Goal: Book appointment/travel/reservation

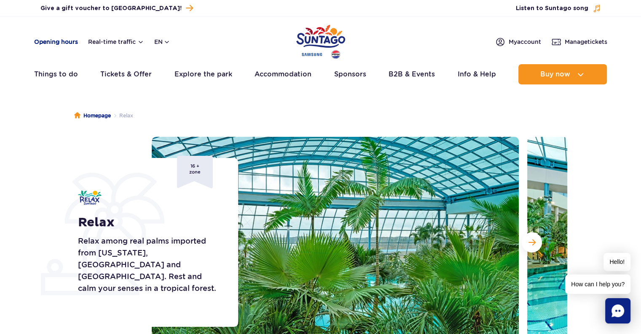
click at [57, 39] on link "Opening hours" at bounding box center [56, 42] width 44 height 8
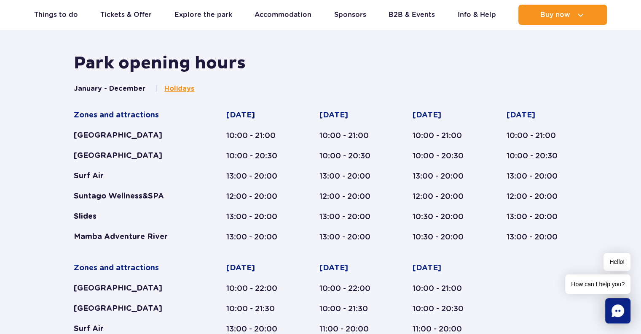
click at [178, 87] on span "Holidays" at bounding box center [179, 88] width 30 height 9
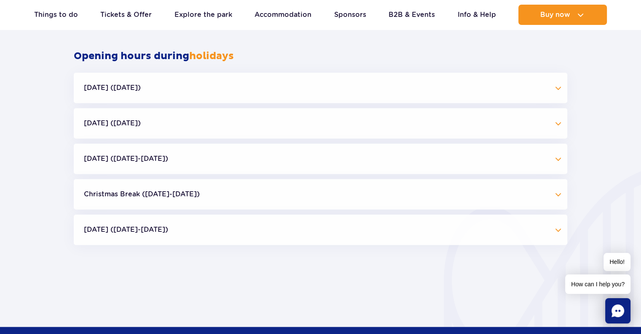
scroll to position [807, 0]
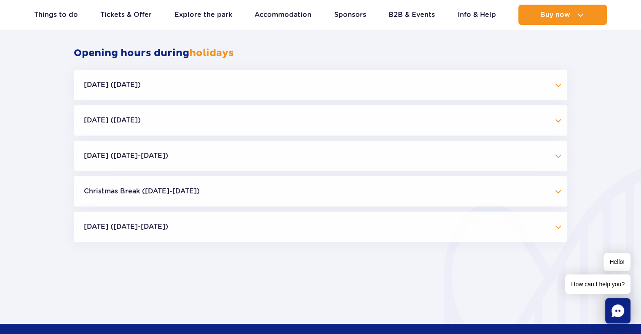
click at [177, 118] on button "All Saints' Day (01.11.25)" at bounding box center [321, 120] width 494 height 30
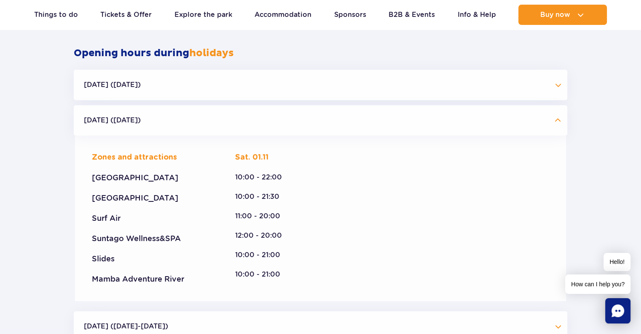
click at [177, 118] on button "All Saints' Day (01.11.25)" at bounding box center [321, 120] width 494 height 30
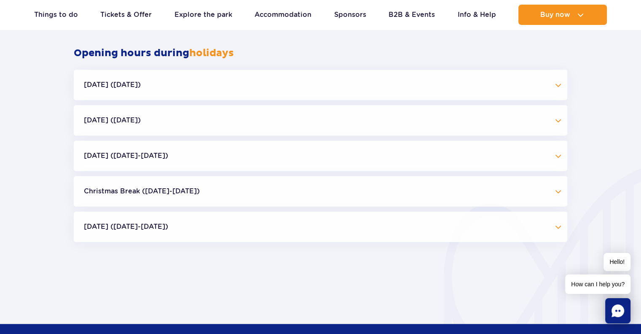
click at [199, 158] on button "Independence Day (09.11-11.11.25)" at bounding box center [321, 155] width 494 height 30
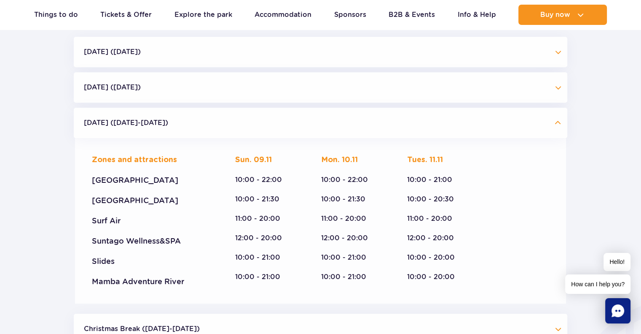
scroll to position [842, 0]
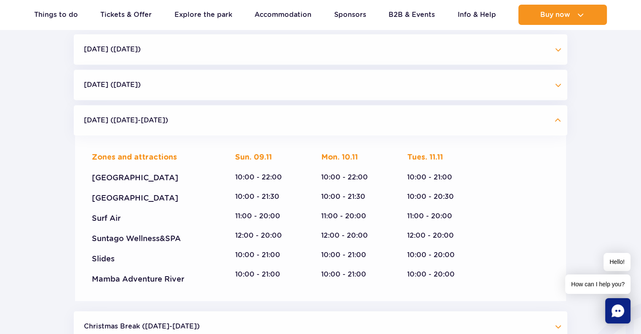
click at [209, 41] on button "Halloween (31.10.25)" at bounding box center [321, 49] width 494 height 30
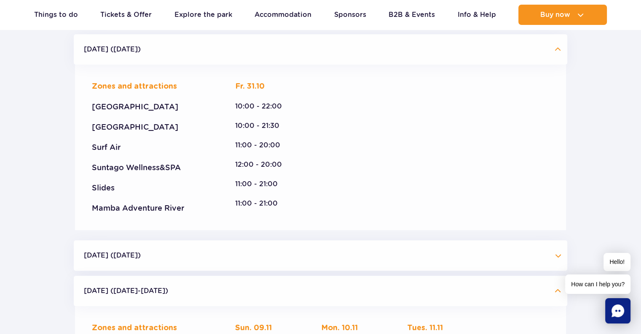
click at [201, 48] on button "Halloween (31.10.25)" at bounding box center [321, 49] width 494 height 30
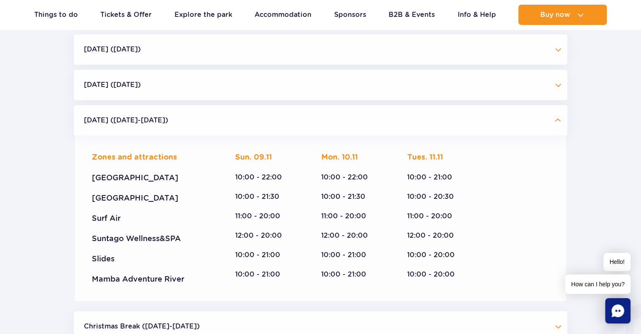
click at [218, 92] on button "All Saints' Day (01.11.25)" at bounding box center [321, 85] width 494 height 30
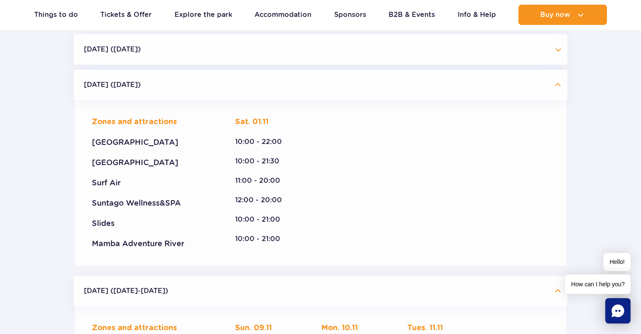
click at [218, 92] on button "All Saints' Day (01.11.25)" at bounding box center [321, 85] width 494 height 30
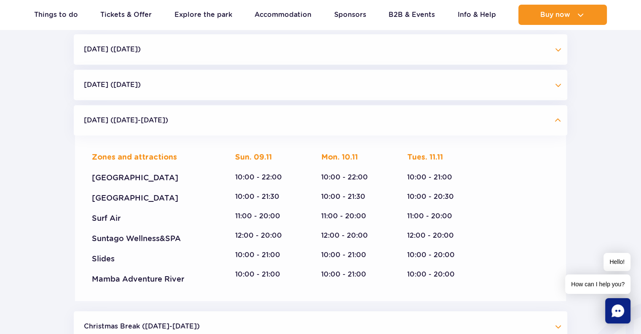
click at [217, 123] on button "Independence Day (09.11-11.11.25)" at bounding box center [321, 120] width 494 height 30
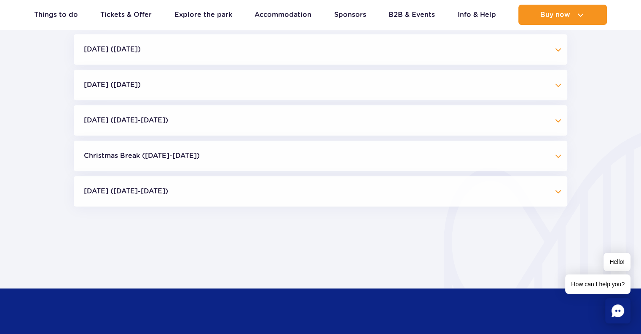
click at [214, 156] on button "Christmas Break (23.12-01.01.26)" at bounding box center [321, 155] width 494 height 30
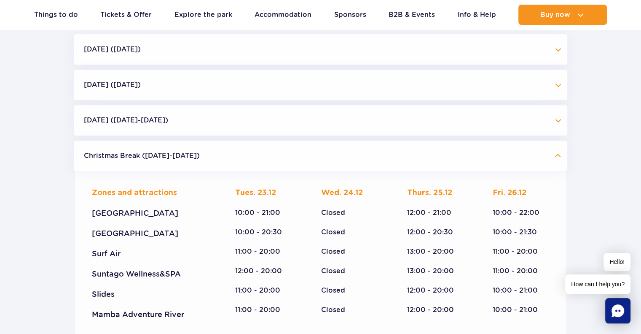
click at [214, 156] on button "Christmas Break (23.12-01.01.26)" at bounding box center [321, 155] width 494 height 30
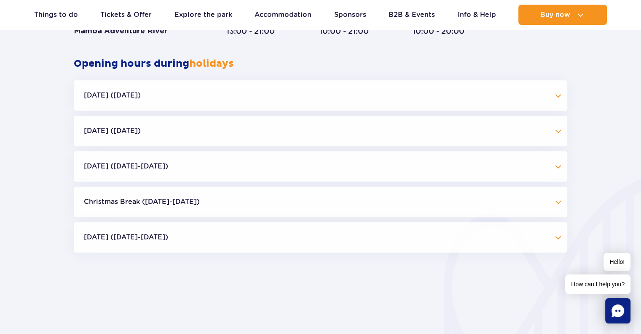
scroll to position [796, 0]
click at [219, 99] on button "Halloween (31.10.25)" at bounding box center [321, 96] width 494 height 30
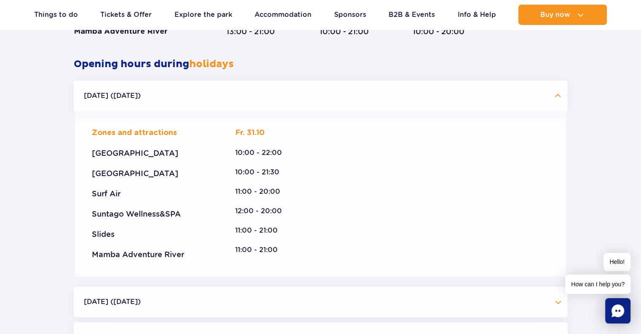
click at [219, 99] on button "Halloween (31.10.25)" at bounding box center [321, 96] width 494 height 30
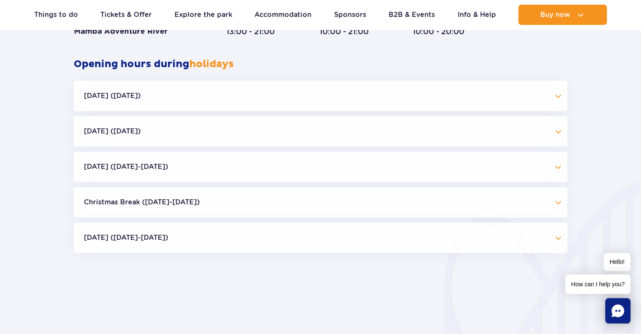
click at [227, 131] on button "All Saints' Day (01.11.25)" at bounding box center [321, 131] width 494 height 30
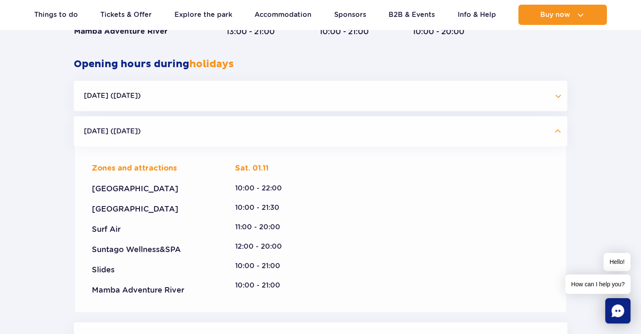
click at [227, 131] on button "All Saints' Day (01.11.25)" at bounding box center [321, 131] width 494 height 30
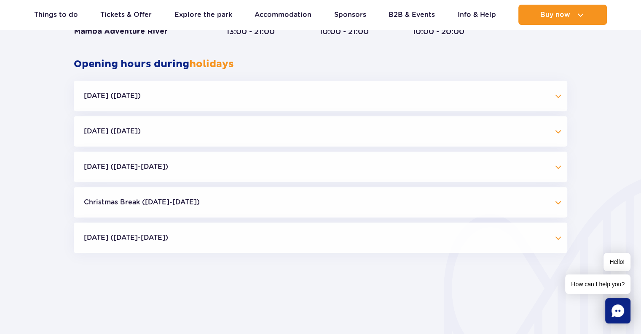
click at [226, 168] on button "Independence Day (09.11-11.11.25)" at bounding box center [321, 166] width 494 height 30
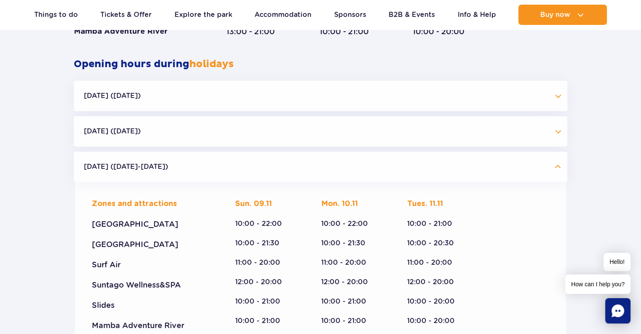
click at [226, 168] on button "Independence Day (09.11-11.11.25)" at bounding box center [321, 166] width 494 height 30
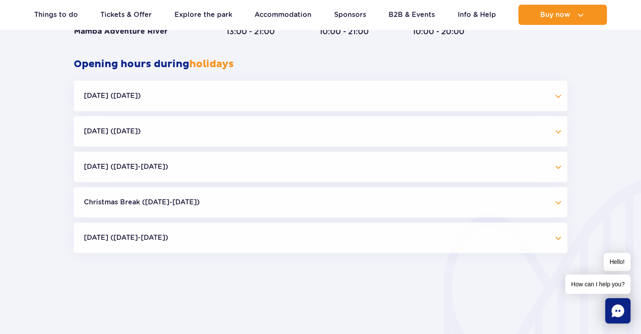
click at [223, 197] on button "Christmas Break (23.12-01.01.26)" at bounding box center [321, 202] width 494 height 30
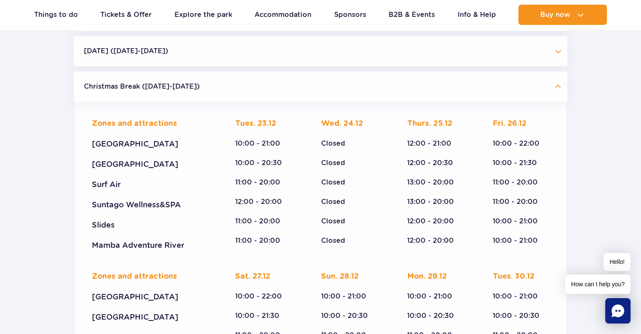
scroll to position [914, 0]
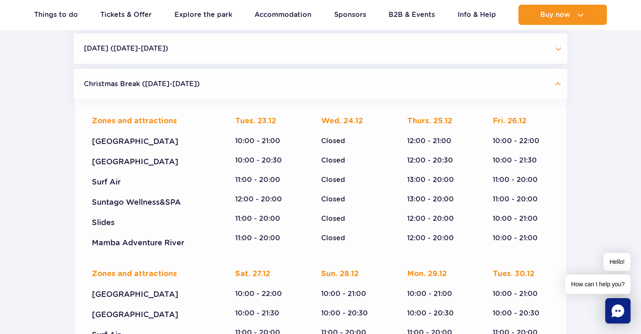
click at [232, 85] on button "Christmas Break (23.12-01.01.26)" at bounding box center [321, 84] width 494 height 30
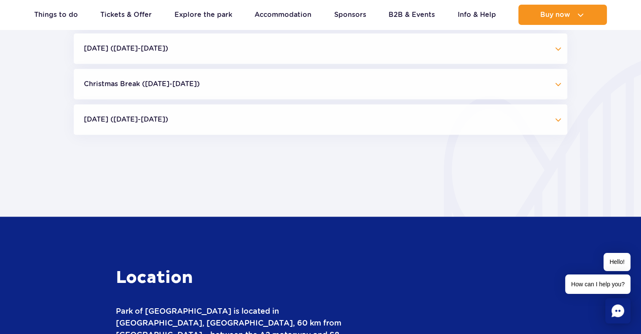
click at [226, 124] on button "Epiphany (Jan 5-6, 2026)" at bounding box center [321, 119] width 494 height 30
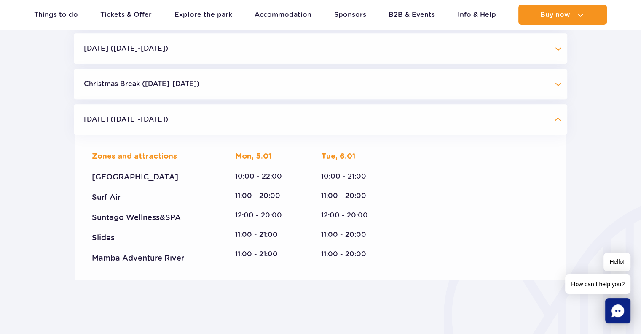
click at [226, 124] on button "Epiphany (Jan 5-6, 2026)" at bounding box center [321, 119] width 494 height 30
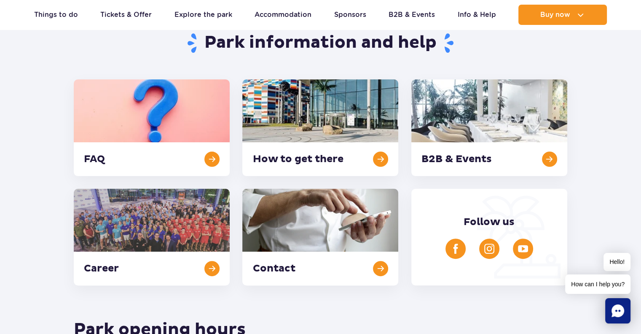
scroll to position [172, 0]
click at [377, 162] on link at bounding box center [320, 128] width 156 height 97
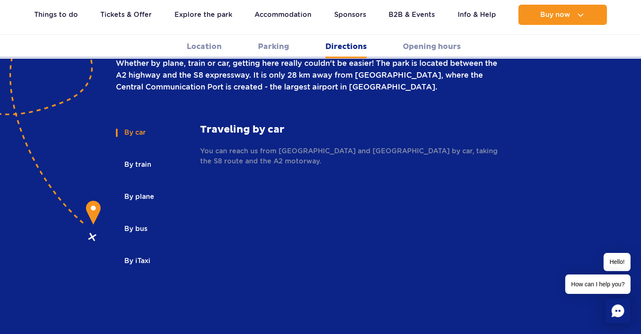
scroll to position [1201, 0]
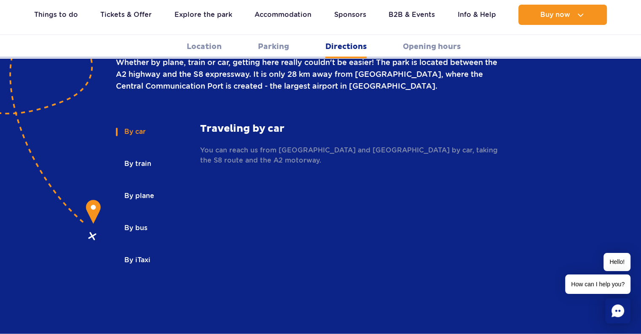
click at [140, 154] on button "By train" at bounding box center [137, 163] width 43 height 19
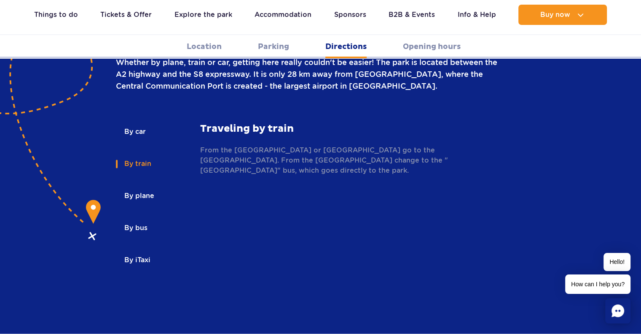
drag, startPoint x: 136, startPoint y: 94, endPoint x: 134, endPoint y: 86, distance: 8.2
click at [134, 122] on button "By car" at bounding box center [134, 131] width 37 height 19
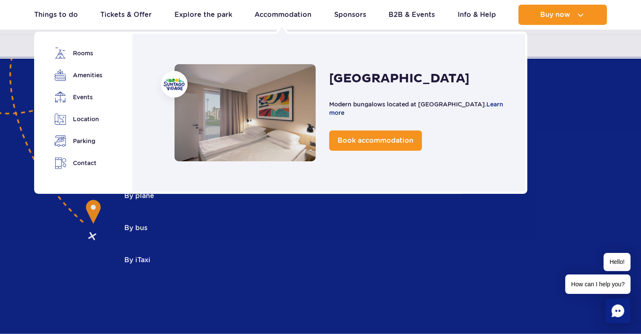
click at [267, 42] on div "Suntago Village Modern bungalows located at Suntago Water Park. Learn more Book…" at bounding box center [328, 113] width 397 height 162
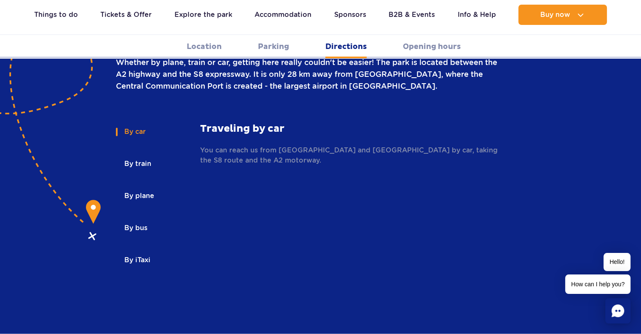
click at [271, 46] on link "Parking" at bounding box center [273, 46] width 31 height 23
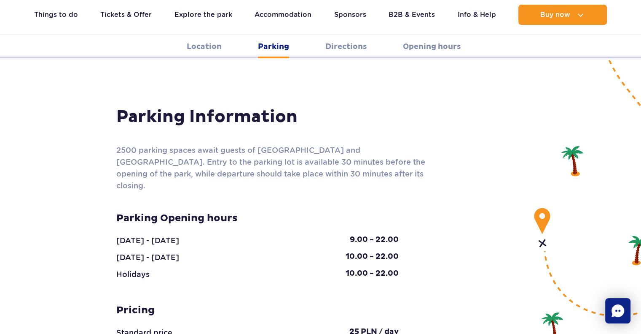
scroll to position [730, 0]
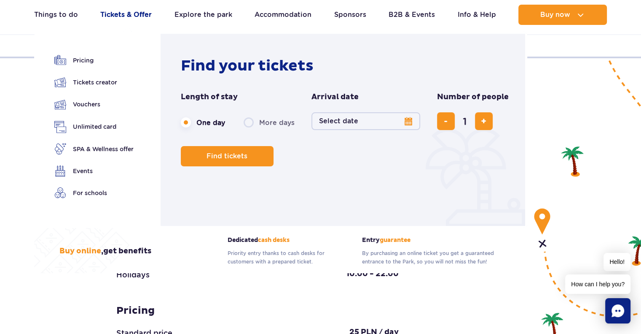
click at [118, 17] on link "Tickets & Offer" at bounding box center [125, 15] width 51 height 20
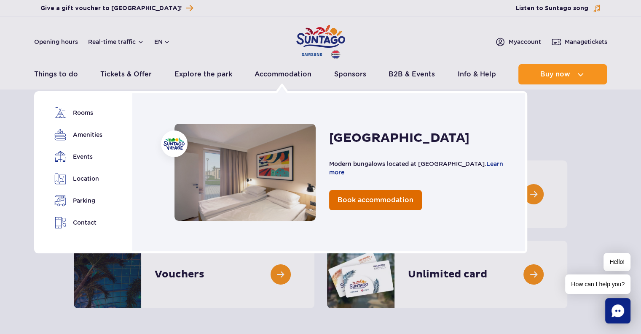
click at [371, 203] on span "Book accommodation" at bounding box center [376, 200] width 76 height 8
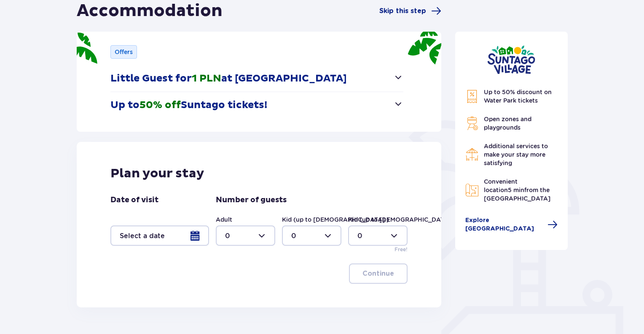
scroll to position [90, 0]
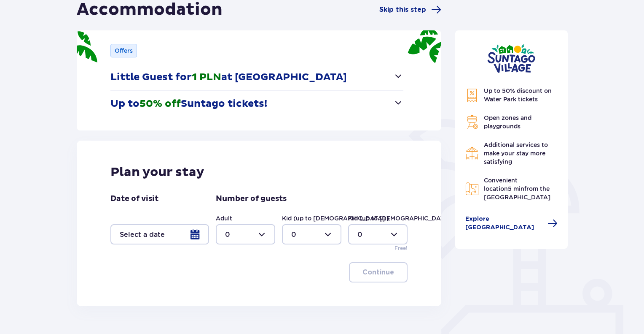
click at [398, 75] on span "button" at bounding box center [398, 76] width 10 height 10
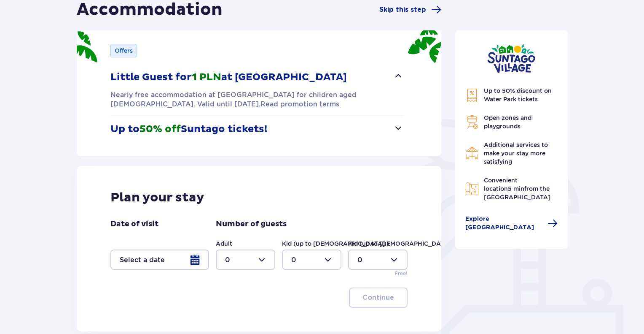
click at [398, 75] on span "button" at bounding box center [398, 76] width 10 height 10
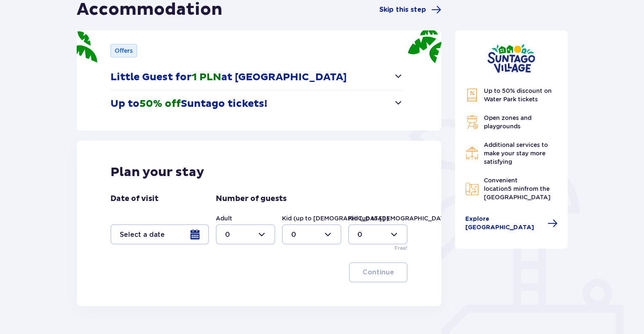
click at [398, 103] on span "button" at bounding box center [398, 102] width 10 height 10
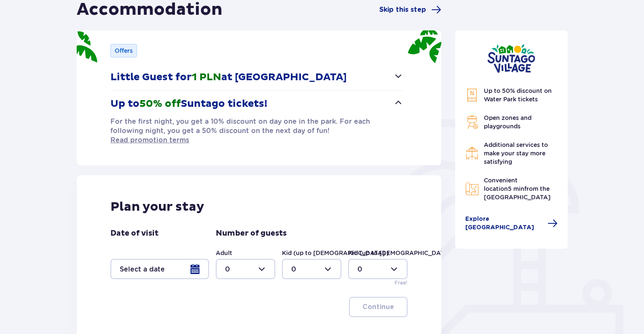
click at [398, 103] on span "button" at bounding box center [398, 102] width 10 height 10
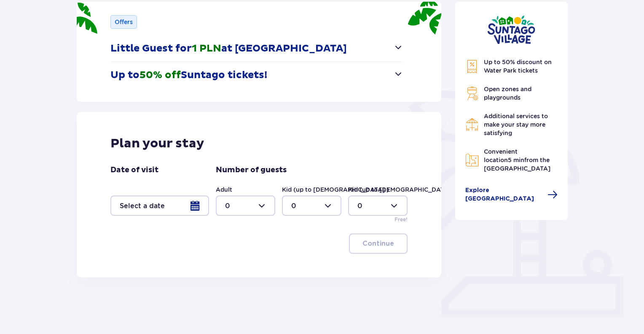
scroll to position [119, 0]
click at [156, 210] on div at bounding box center [159, 205] width 99 height 20
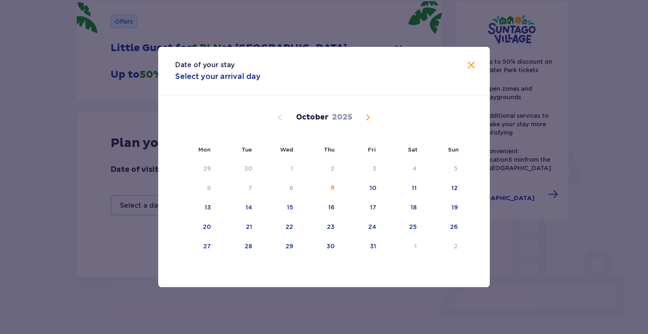
click at [368, 121] on span "Next month" at bounding box center [368, 117] width 10 height 10
click at [412, 170] on div "1" at bounding box center [401, 168] width 41 height 19
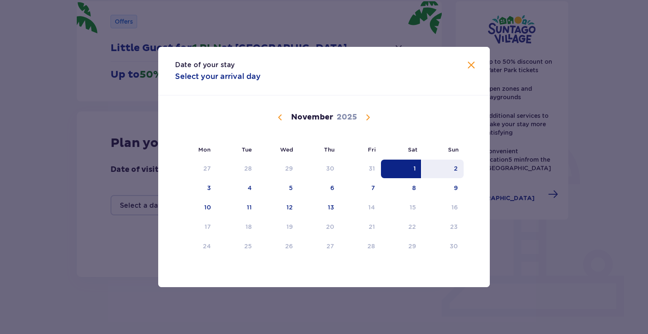
click at [436, 169] on div "2" at bounding box center [443, 168] width 42 height 19
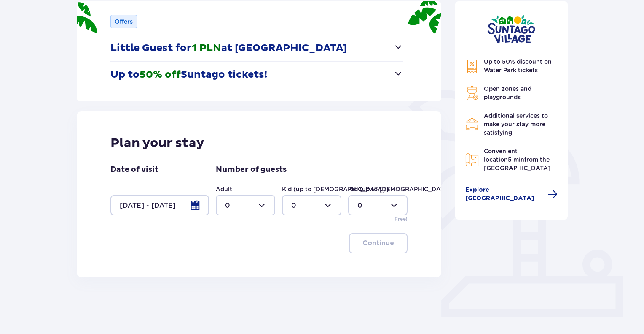
click at [159, 209] on div at bounding box center [159, 205] width 99 height 20
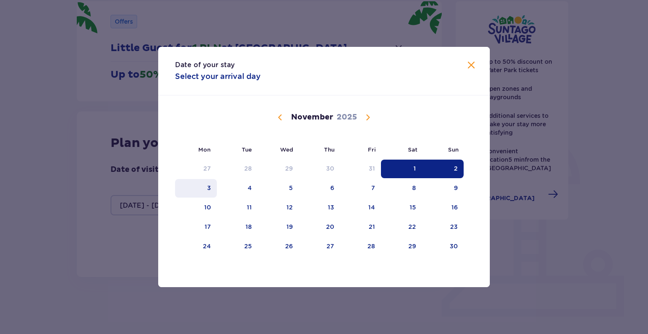
click at [207, 190] on div "3" at bounding box center [209, 187] width 4 height 8
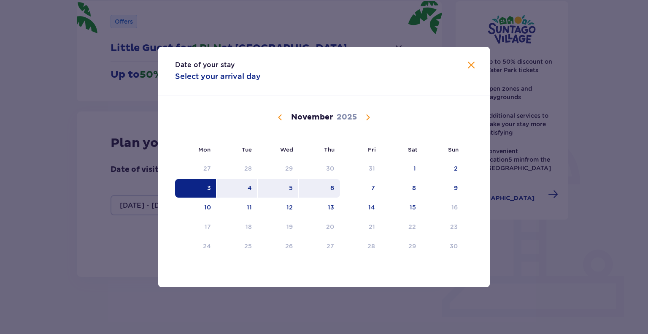
click at [315, 188] on div "6" at bounding box center [320, 188] width 42 height 19
type input "[DATE] - [DATE]"
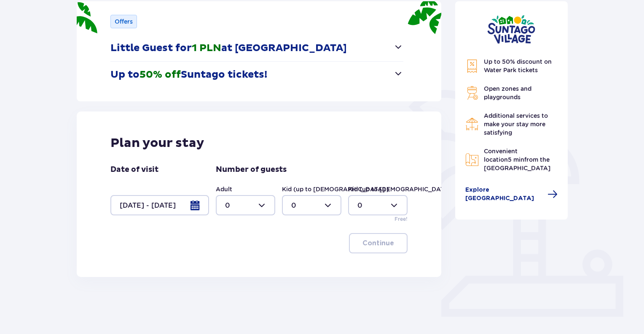
click at [238, 208] on div at bounding box center [245, 205] width 59 height 20
click at [236, 265] on div "2" at bounding box center [245, 265] width 41 height 9
type input "2"
click at [316, 203] on div at bounding box center [311, 205] width 59 height 20
click at [307, 265] on div "2" at bounding box center [311, 265] width 41 height 9
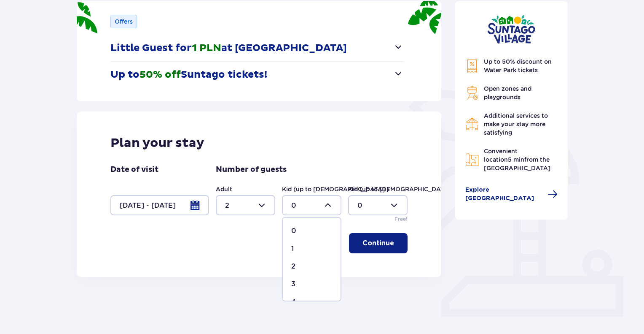
type input "2"
click at [372, 242] on p "Continue" at bounding box center [379, 242] width 32 height 9
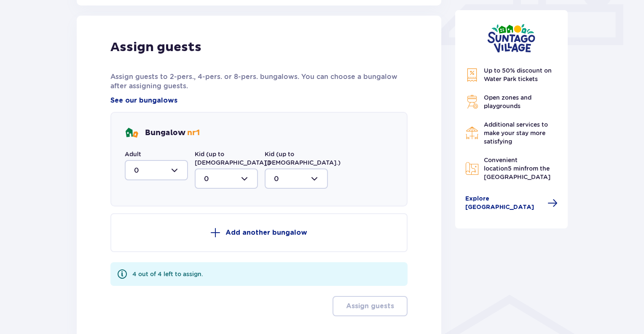
scroll to position [396, 0]
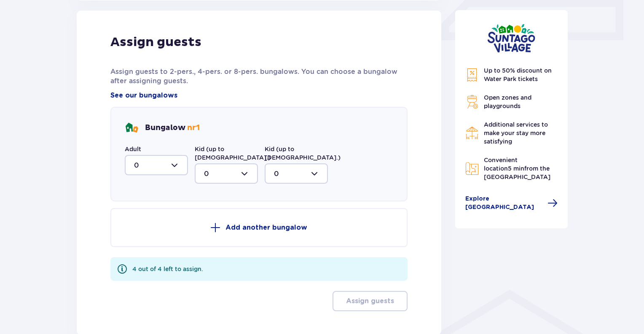
click at [152, 163] on div at bounding box center [156, 165] width 63 height 20
click at [98, 151] on div "Assign guests Assign guests to 2-pers., 4-pers. or 8-pers. bungalows. You can c…" at bounding box center [259, 173] width 365 height 324
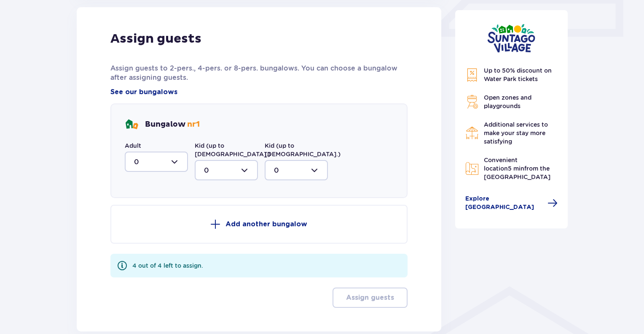
scroll to position [398, 0]
click at [144, 160] on div at bounding box center [156, 162] width 63 height 20
click at [152, 223] on div "2" at bounding box center [156, 222] width 45 height 9
type input "2"
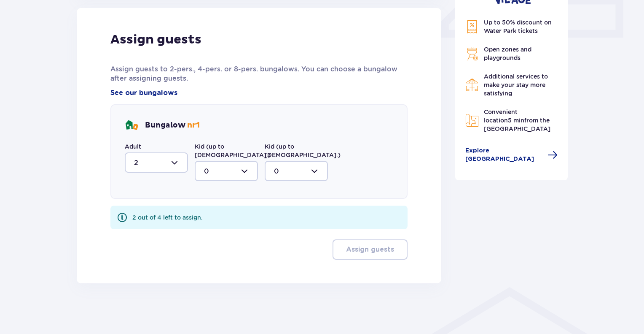
scroll to position [389, 0]
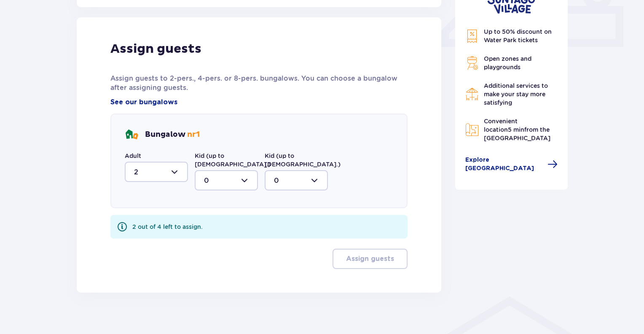
click at [223, 170] on div at bounding box center [226, 180] width 63 height 20
click at [221, 237] on div "2" at bounding box center [226, 241] width 45 height 9
type input "2"
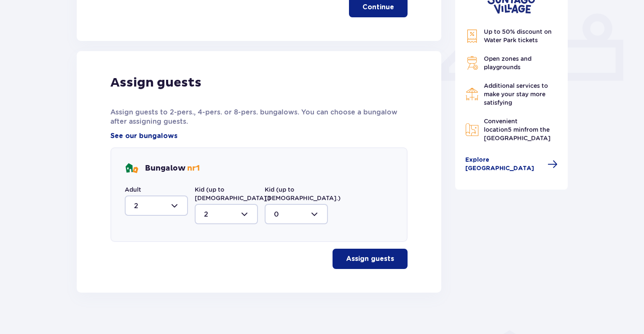
click at [371, 254] on p "Assign guests" at bounding box center [370, 258] width 48 height 9
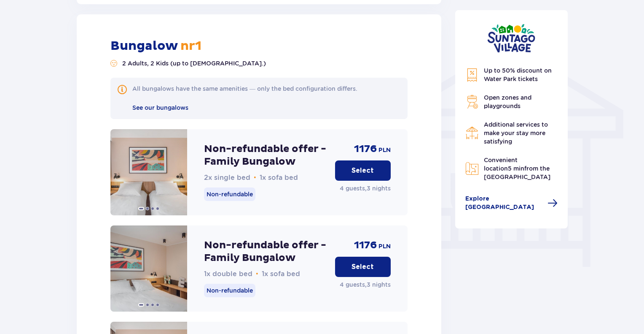
scroll to position [642, 0]
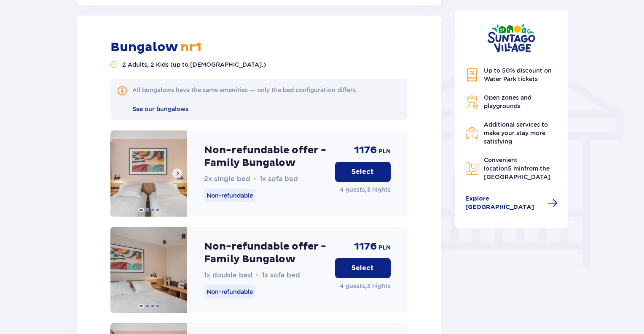
click at [178, 170] on span at bounding box center [177, 173] width 7 height 7
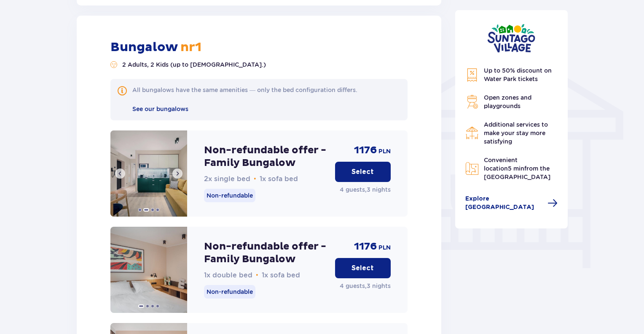
click at [178, 170] on span at bounding box center [177, 173] width 7 height 7
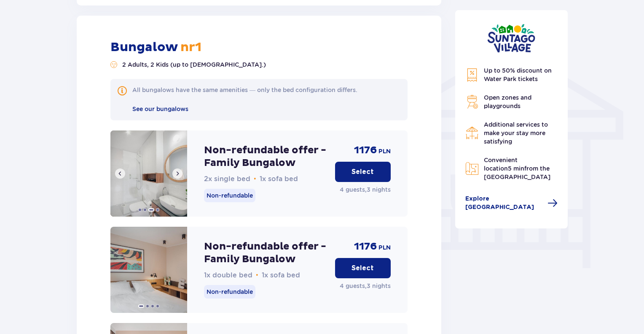
click at [178, 170] on span at bounding box center [177, 173] width 7 height 7
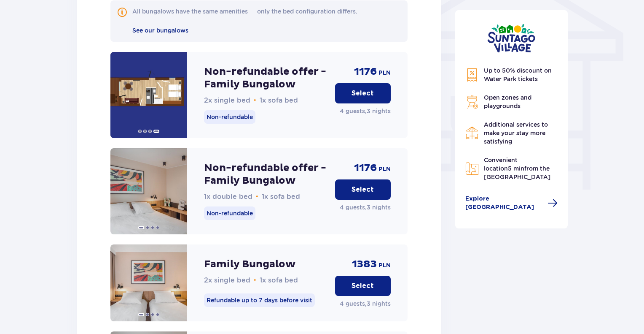
scroll to position [719, 0]
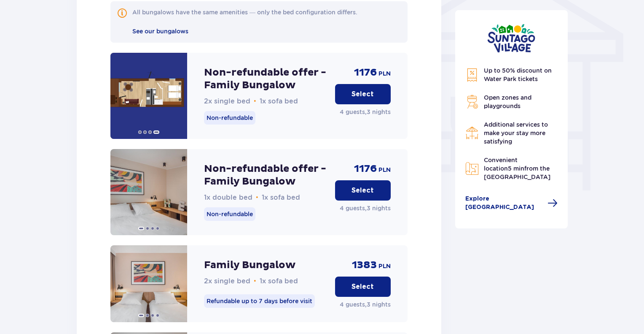
click at [365, 89] on p "Select" at bounding box center [363, 93] width 22 height 9
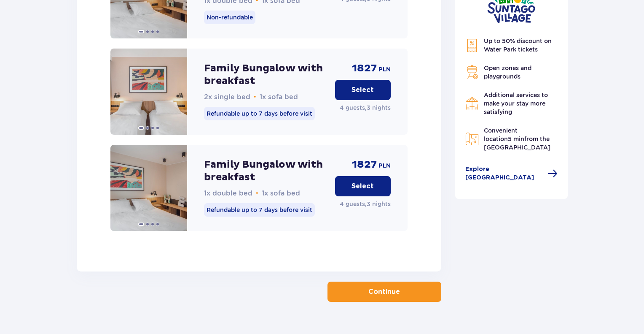
scroll to position [1319, 0]
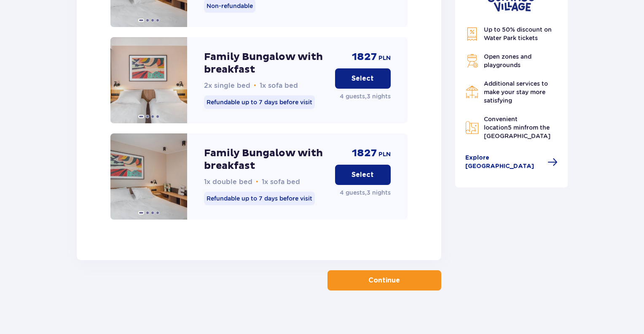
click at [387, 275] on p "Continue" at bounding box center [385, 279] width 32 height 9
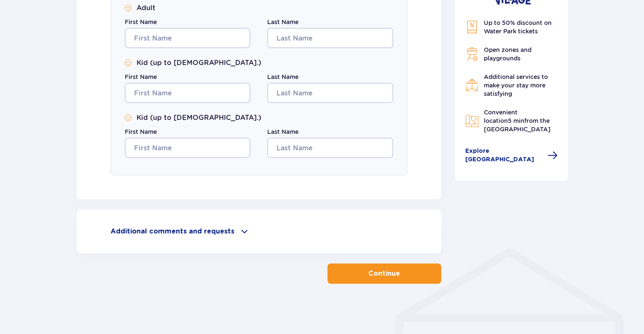
scroll to position [422, 0]
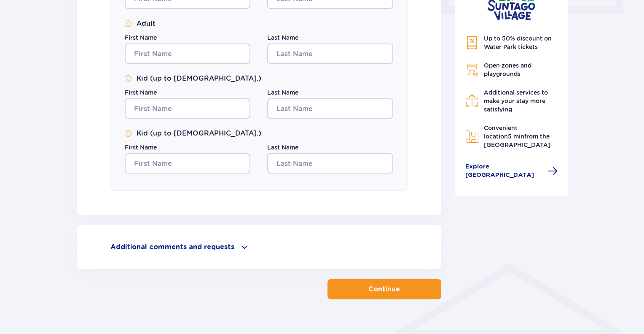
click at [194, 249] on p "Additional comments and requests" at bounding box center [172, 246] width 124 height 9
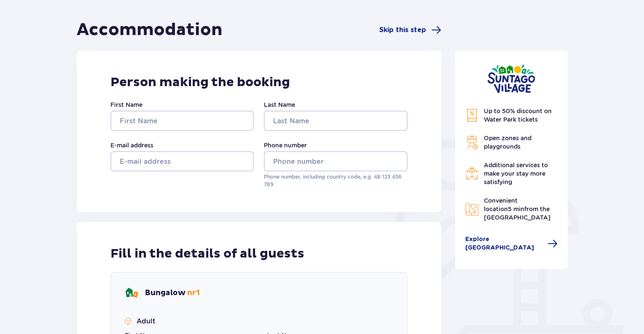
scroll to position [0, 0]
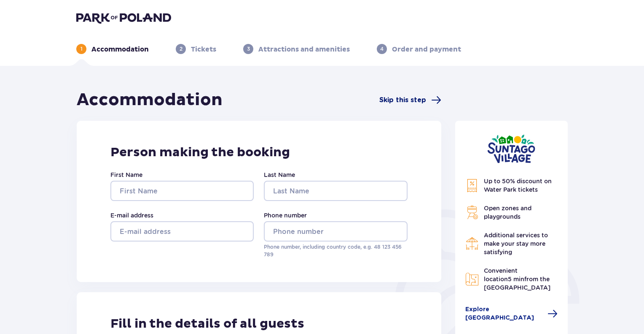
click at [409, 102] on span "Skip this step" at bounding box center [403, 99] width 47 height 9
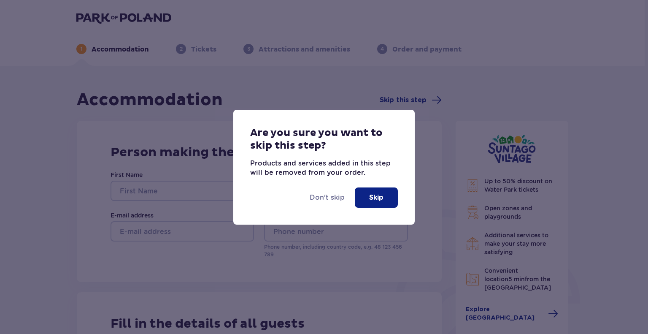
click at [376, 196] on p "Skip" at bounding box center [376, 197] width 14 height 9
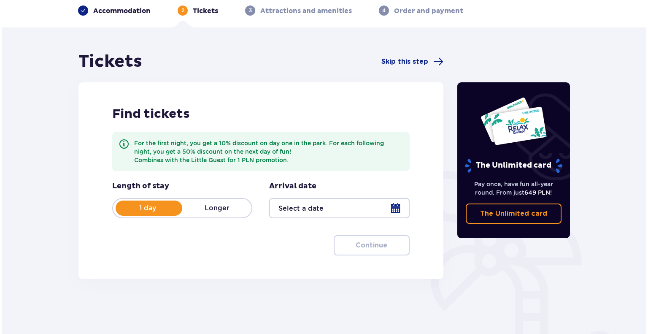
scroll to position [40, 0]
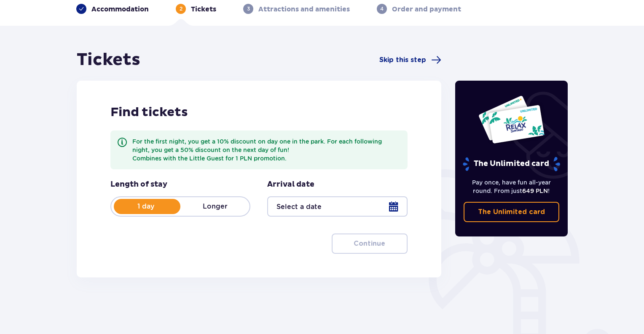
click at [211, 205] on p "Longer" at bounding box center [214, 206] width 69 height 9
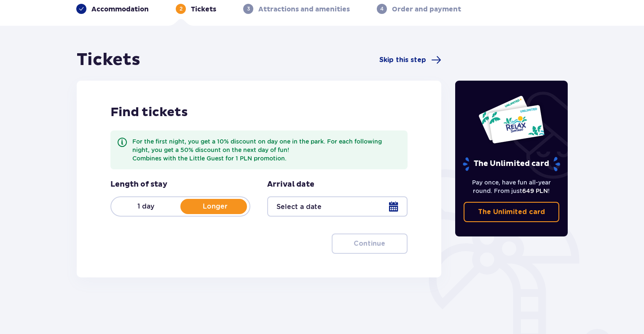
click at [343, 205] on div at bounding box center [337, 206] width 140 height 20
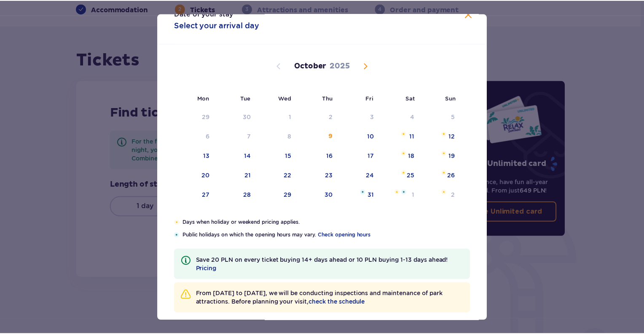
scroll to position [17, 0]
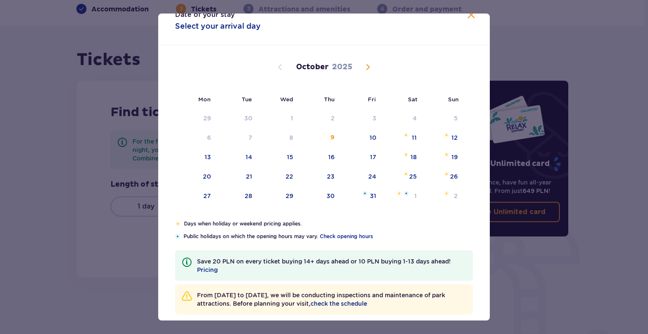
click at [365, 67] on span "Next month" at bounding box center [368, 67] width 10 height 10
click at [208, 139] on div "3" at bounding box center [209, 137] width 4 height 8
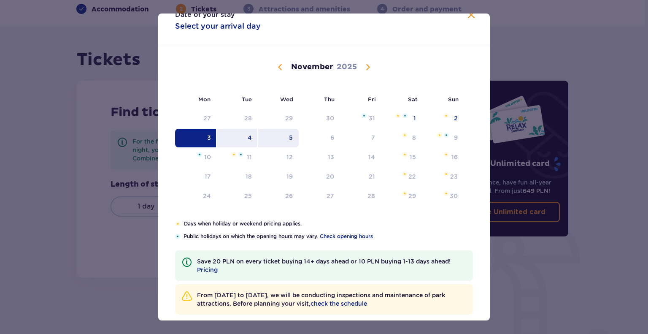
click at [283, 138] on div "5" at bounding box center [278, 138] width 41 height 19
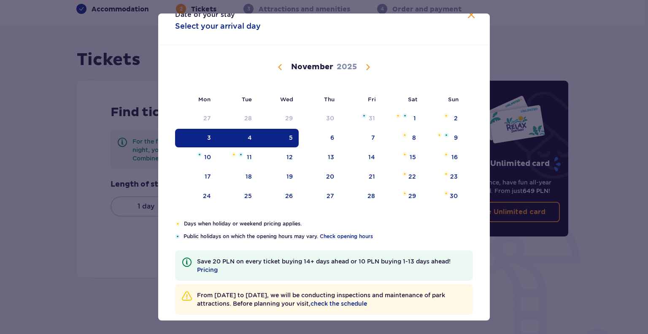
type input "[DATE] - [DATE]"
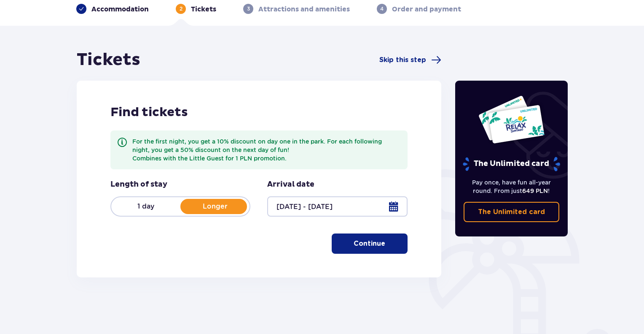
scroll to position [96, 0]
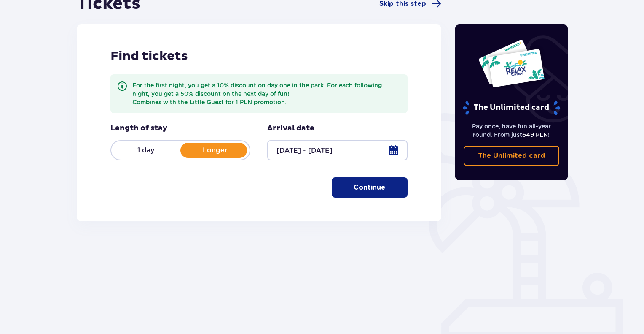
click at [371, 190] on p "Continue" at bounding box center [370, 187] width 32 height 9
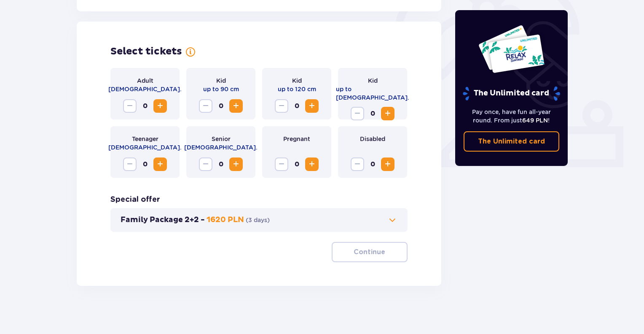
scroll to position [271, 0]
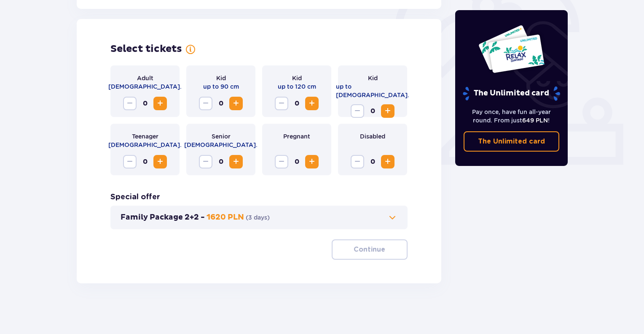
click at [159, 103] on span "Increase" at bounding box center [160, 103] width 10 height 10
click at [310, 106] on span "Increase" at bounding box center [312, 103] width 10 height 10
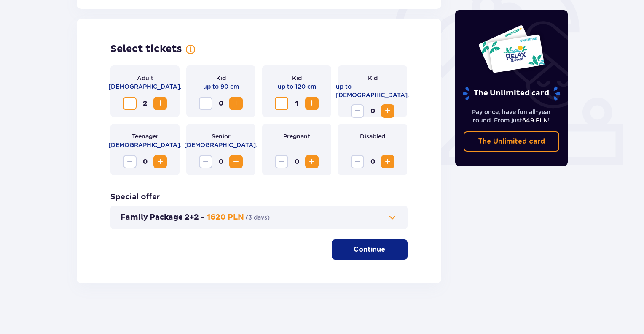
click at [310, 106] on span "Increase" at bounding box center [312, 103] width 10 height 10
click at [390, 215] on span at bounding box center [393, 217] width 10 height 10
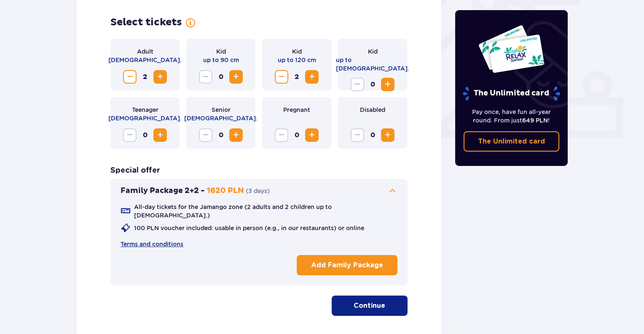
scroll to position [297, 0]
drag, startPoint x: 362, startPoint y: 302, endPoint x: 354, endPoint y: 297, distance: 9.3
click at [354, 301] on p "Continue" at bounding box center [370, 305] width 32 height 9
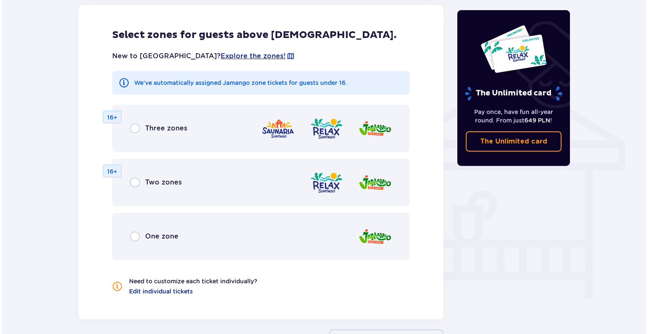
scroll to position [609, 0]
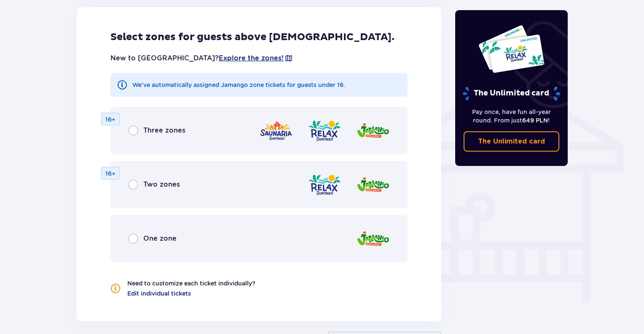
click at [226, 54] on span "Explore the zones!" at bounding box center [251, 58] width 65 height 9
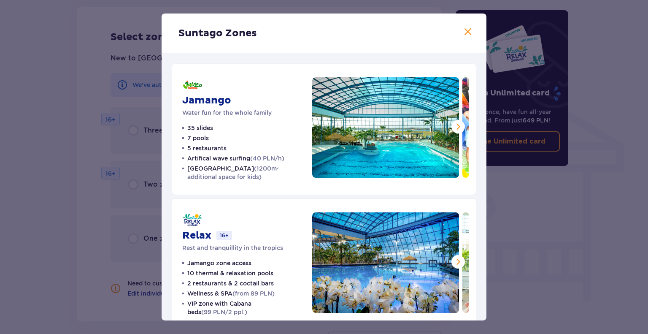
click at [453, 127] on span at bounding box center [458, 126] width 10 height 10
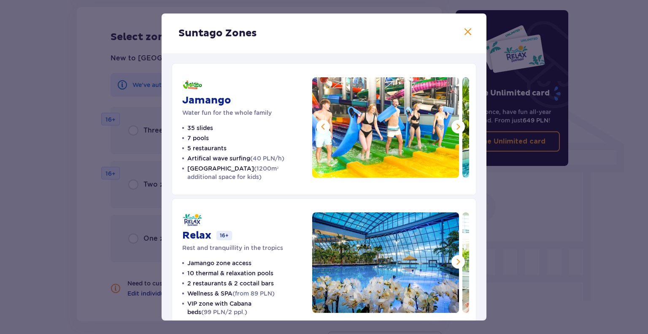
click at [453, 127] on span at bounding box center [458, 126] width 10 height 10
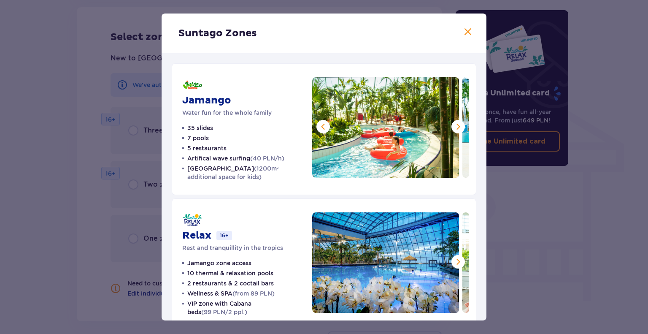
click at [453, 127] on span at bounding box center [458, 126] width 10 height 10
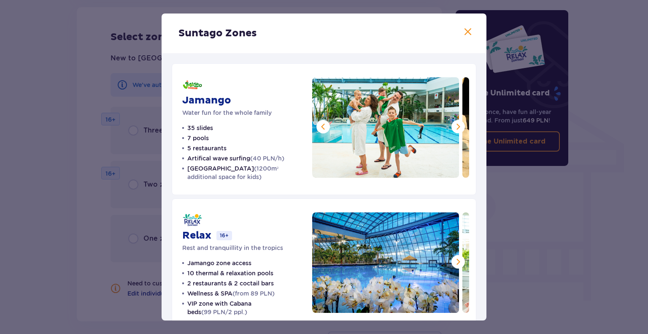
click at [453, 127] on span at bounding box center [458, 126] width 10 height 10
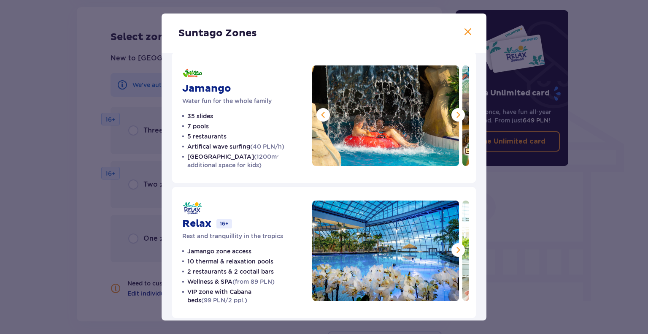
scroll to position [11, 0]
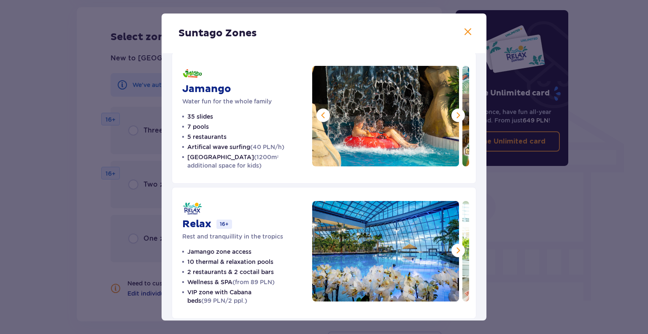
click at [454, 248] on span at bounding box center [458, 250] width 10 height 10
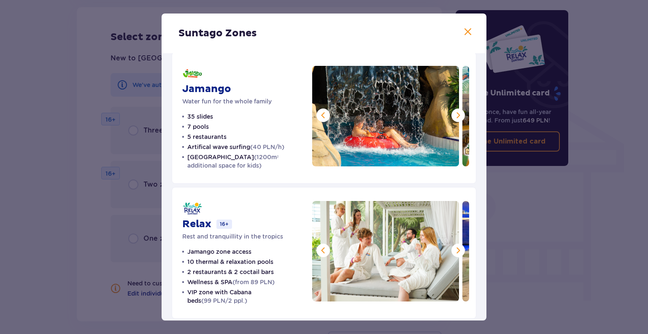
click at [454, 248] on span at bounding box center [458, 250] width 10 height 10
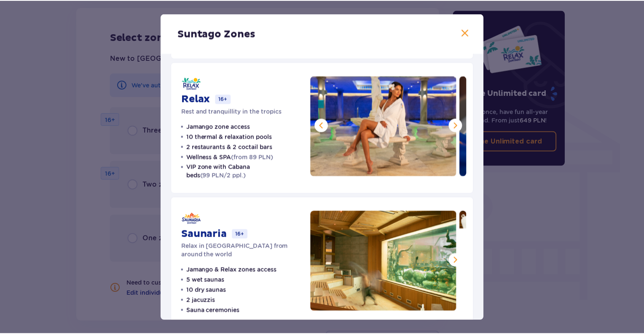
scroll to position [151, 0]
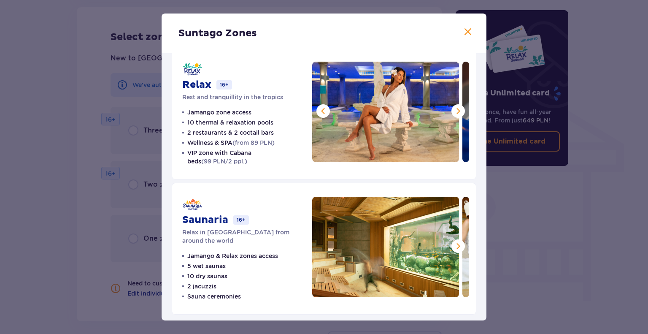
click at [454, 245] on span at bounding box center [458, 246] width 10 height 10
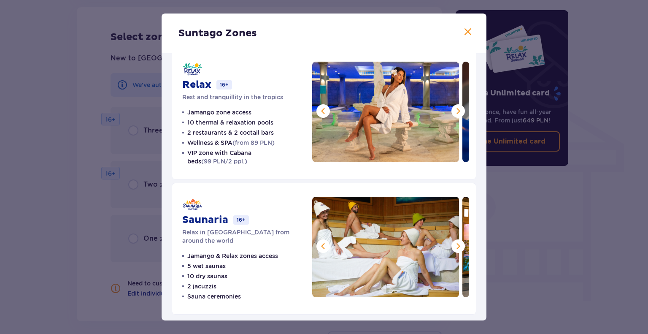
click at [454, 245] on span at bounding box center [458, 246] width 10 height 10
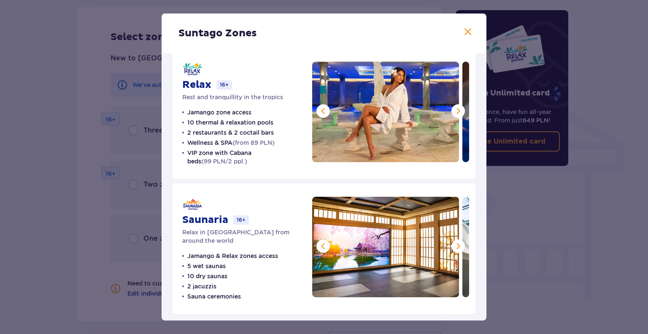
click at [464, 32] on span at bounding box center [468, 32] width 10 height 10
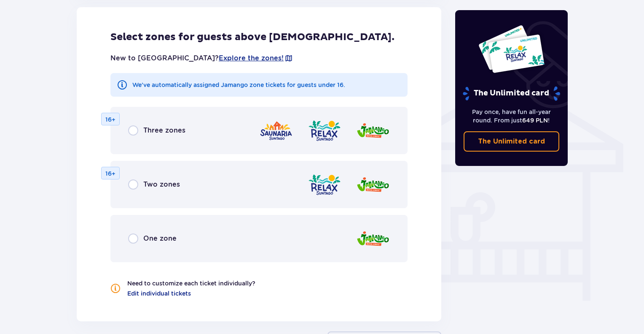
click at [133, 233] on input "radio" at bounding box center [133, 238] width 10 height 10
radio input "true"
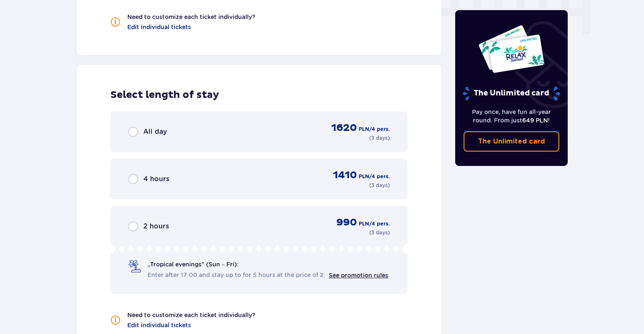
scroll to position [913, 0]
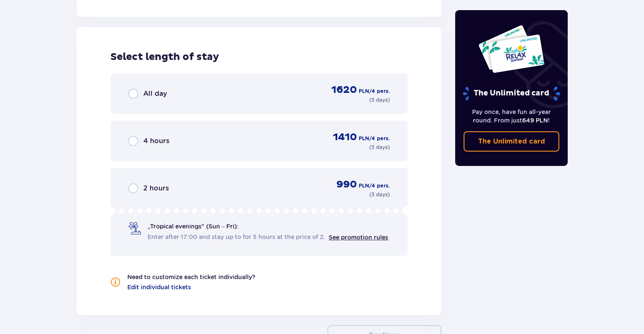
click at [133, 89] on input "radio" at bounding box center [133, 94] width 10 height 10
radio input "true"
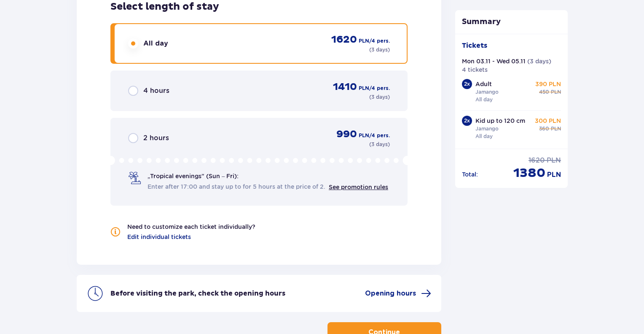
scroll to position [963, 0]
